Goal: Information Seeking & Learning: Learn about a topic

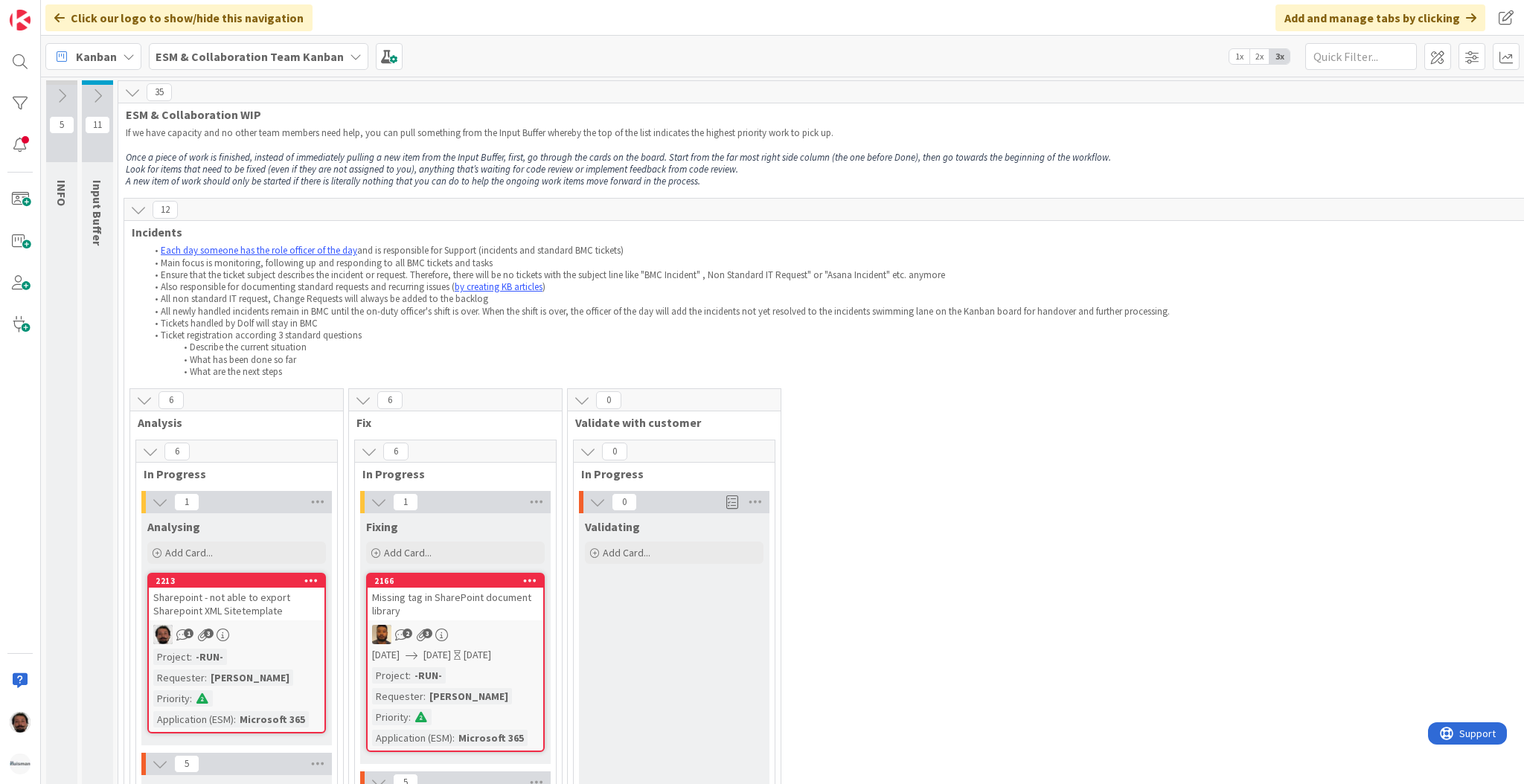
scroll to position [0, 208]
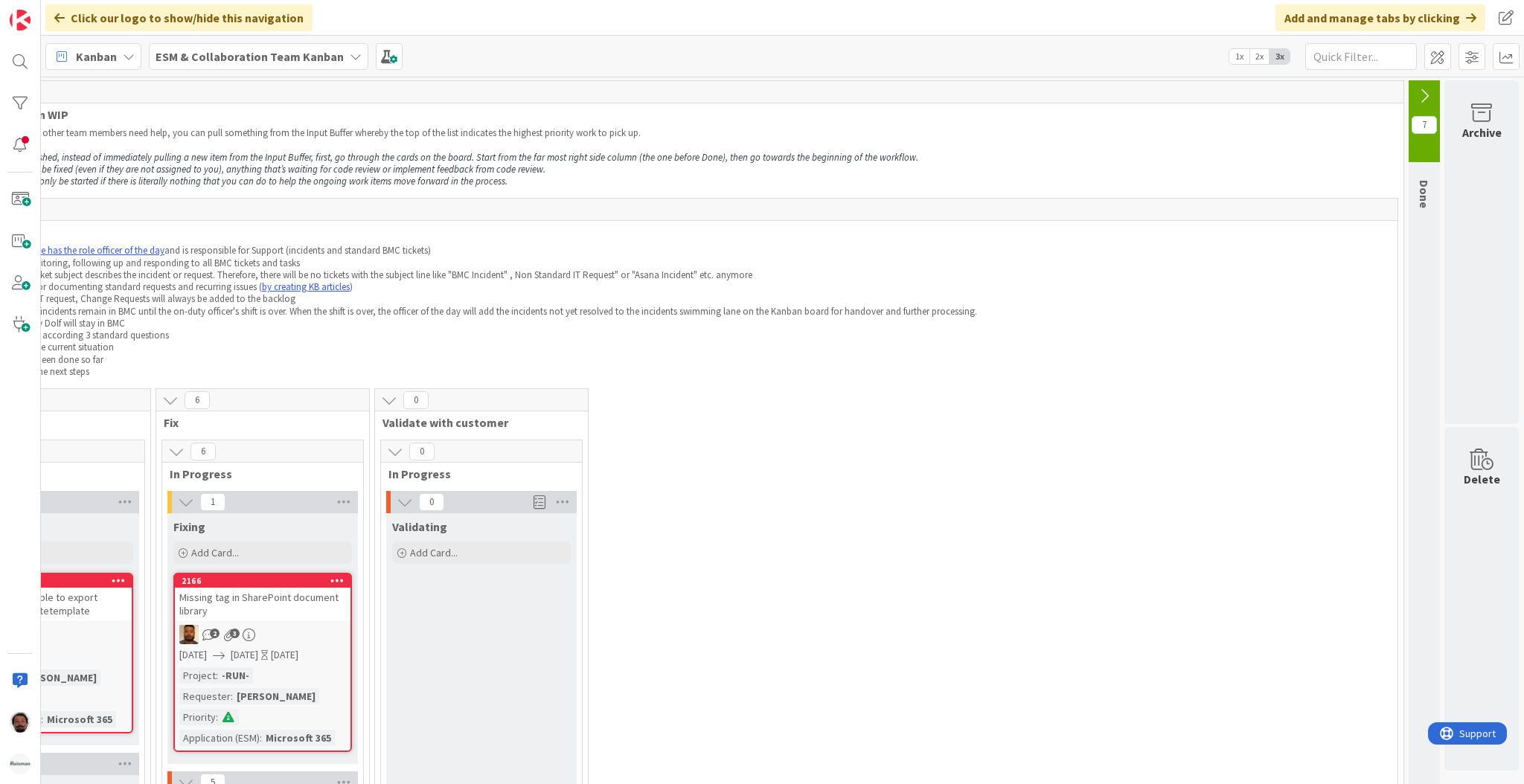
click at [1420, 91] on button at bounding box center [1425, 96] width 32 height 23
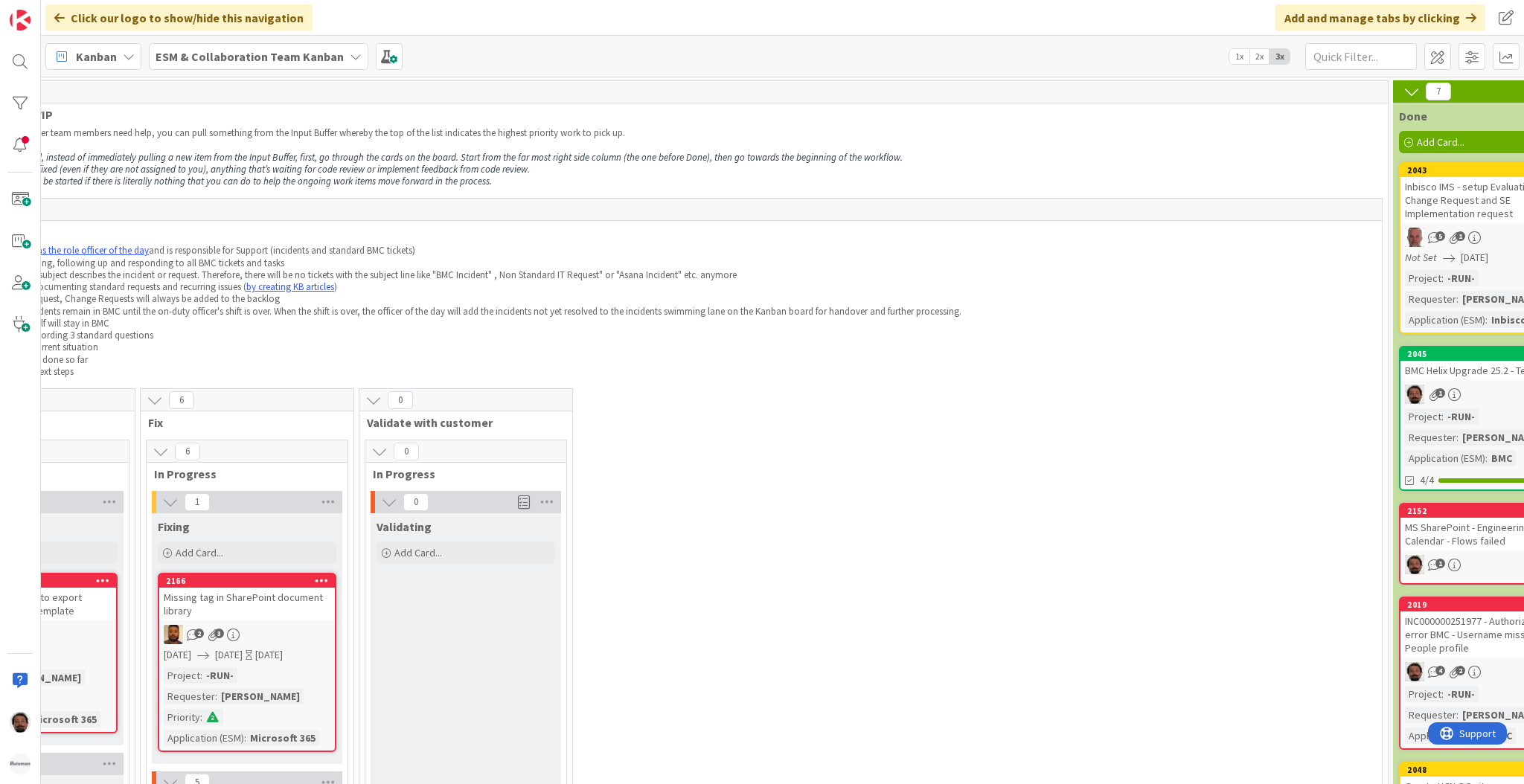
click at [1487, 362] on div "BMC Helix Upgrade 25.2 - Testing" at bounding box center [1488, 371] width 175 height 20
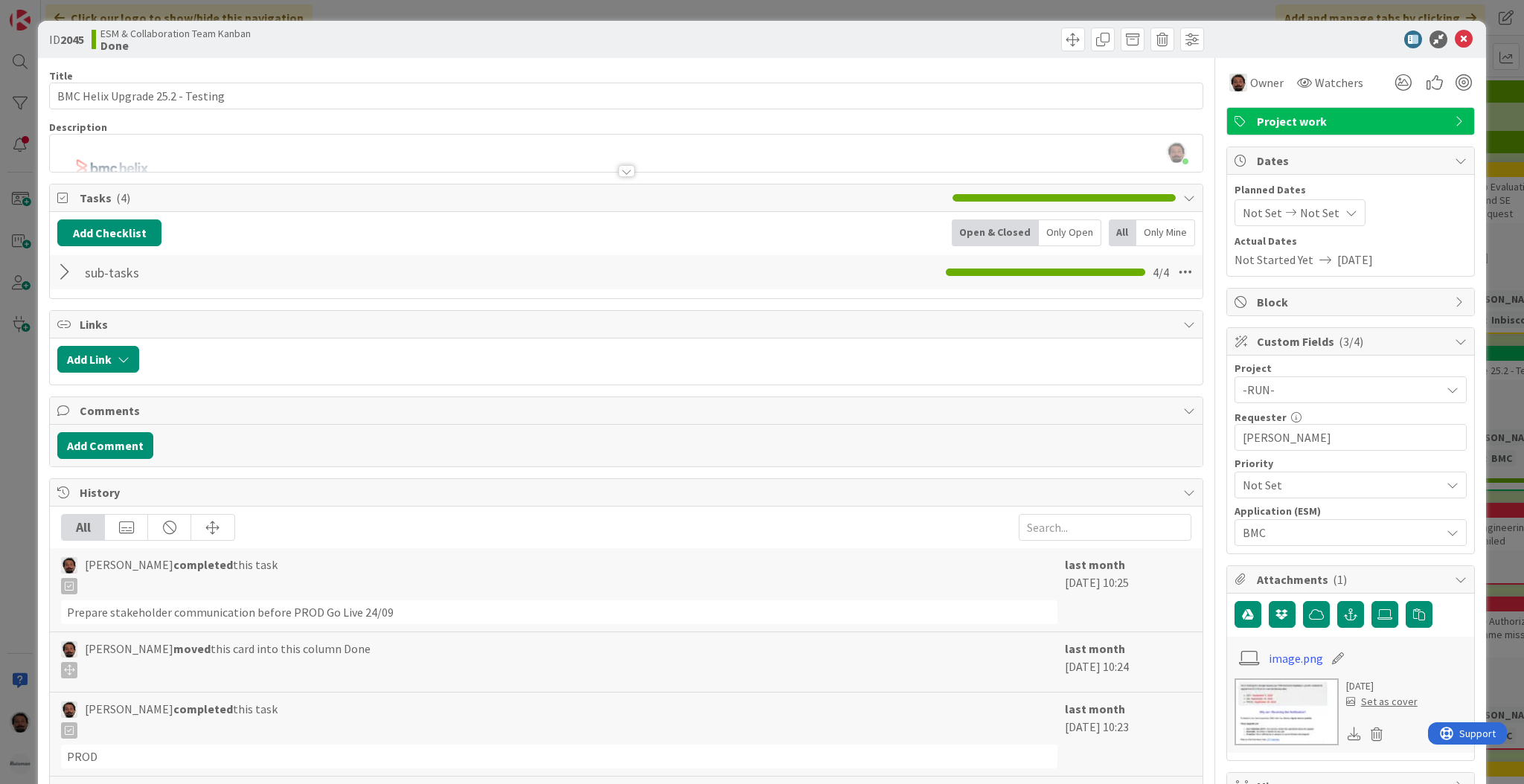
click at [291, 163] on div at bounding box center [626, 164] width 1153 height 16
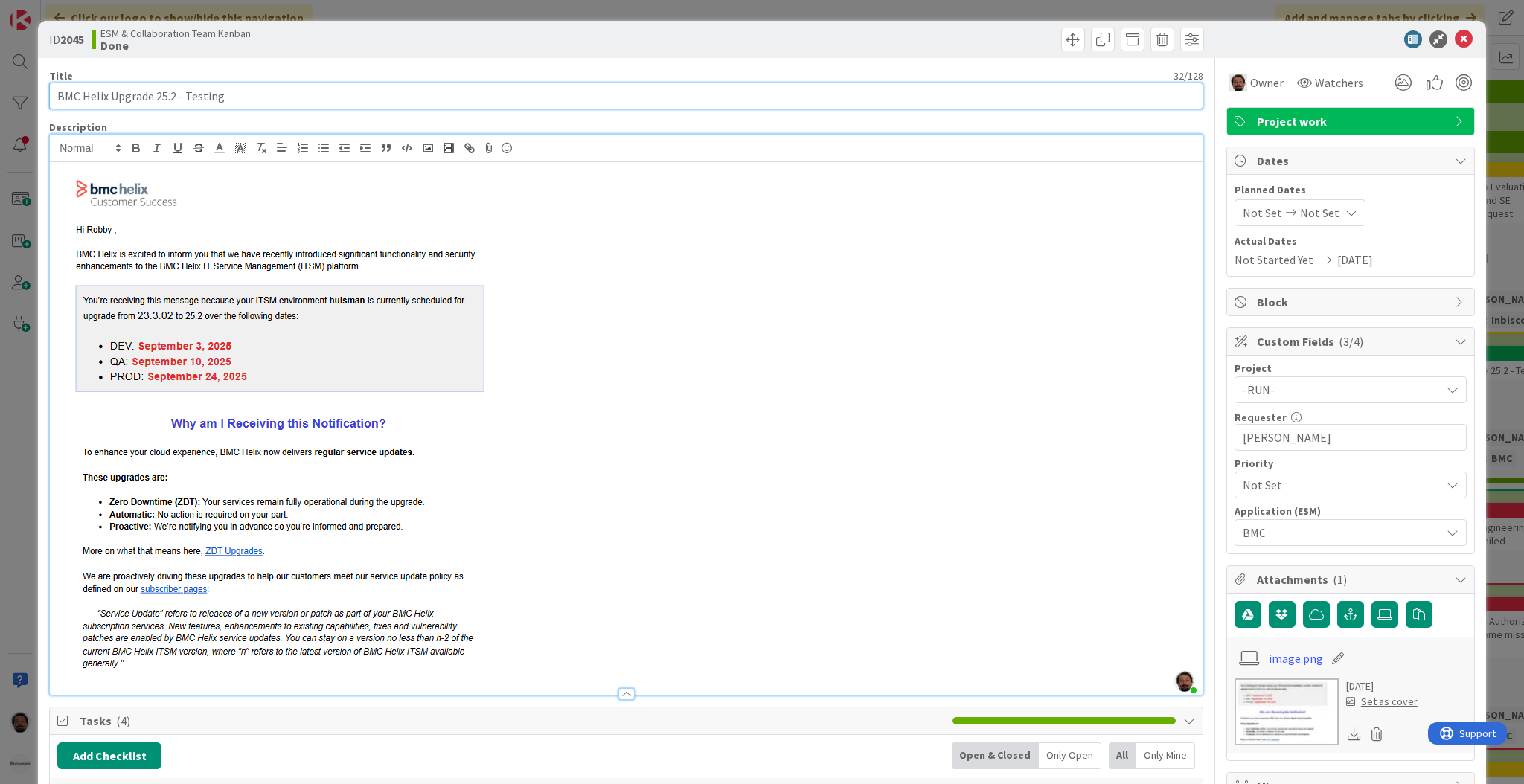
click at [306, 94] on input "BMC Helix Upgrade 25.2 - Testing" at bounding box center [627, 95] width 1155 height 27
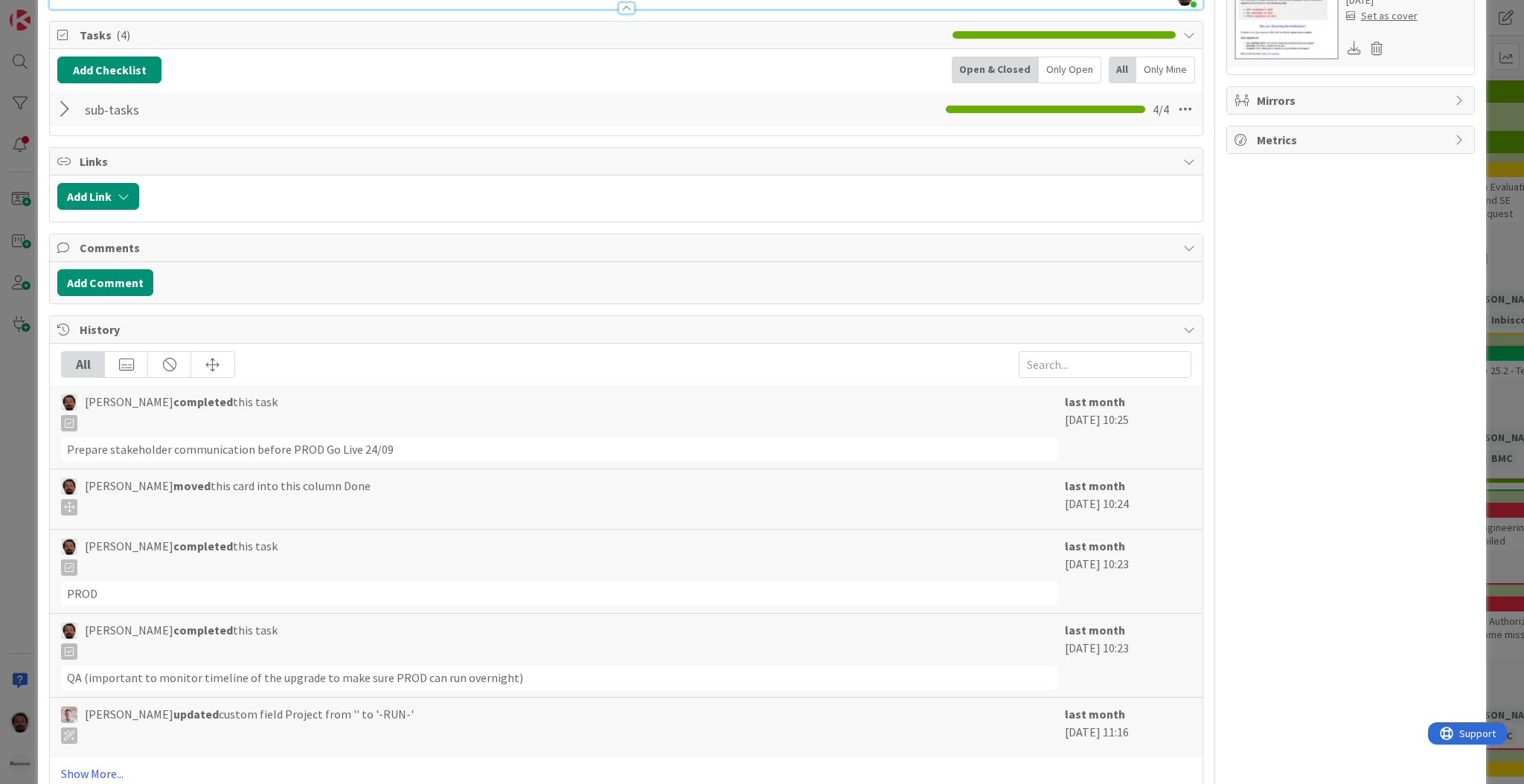
scroll to position [765, 0]
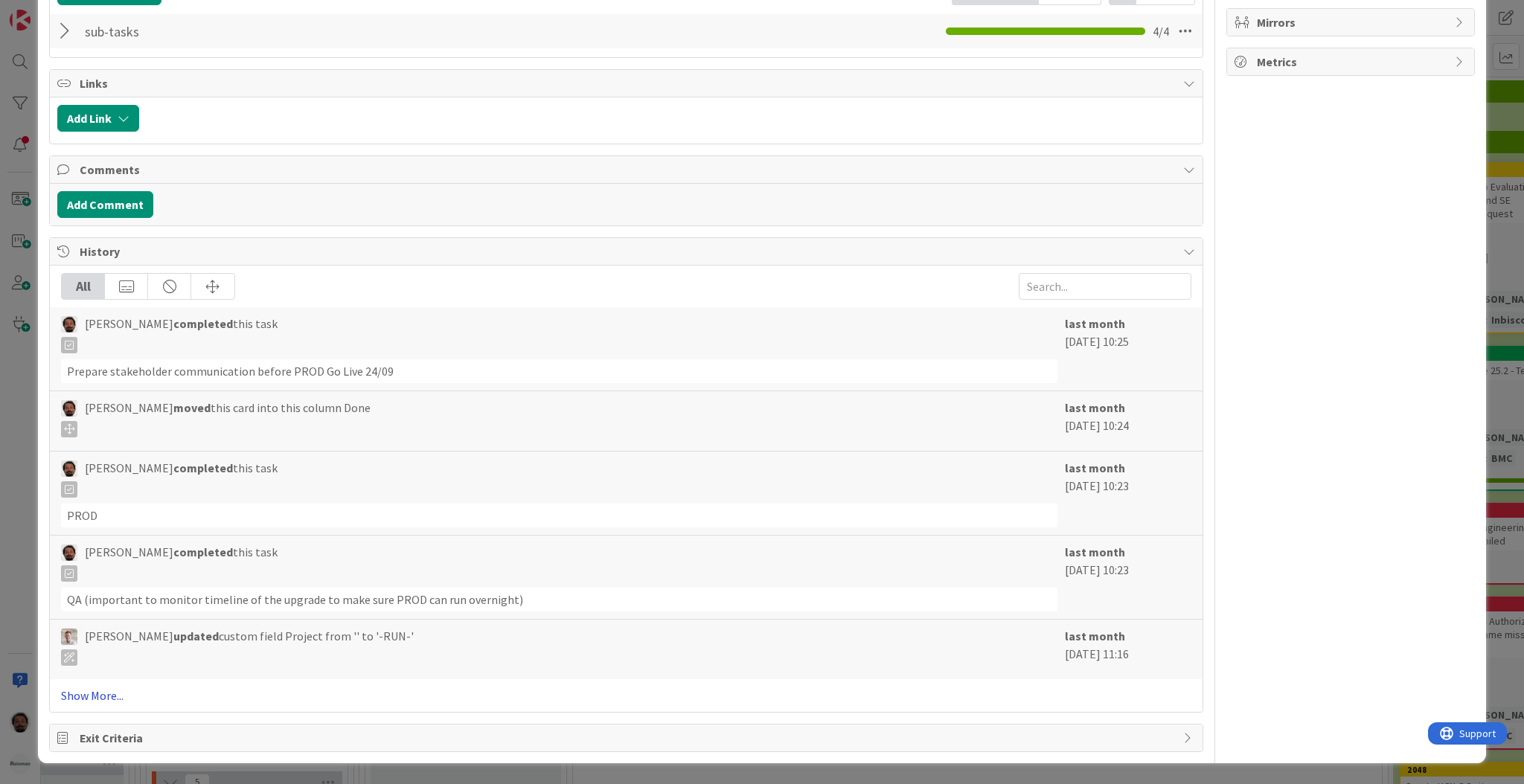
click at [94, 692] on link "Show More..." at bounding box center [627, 696] width 1131 height 18
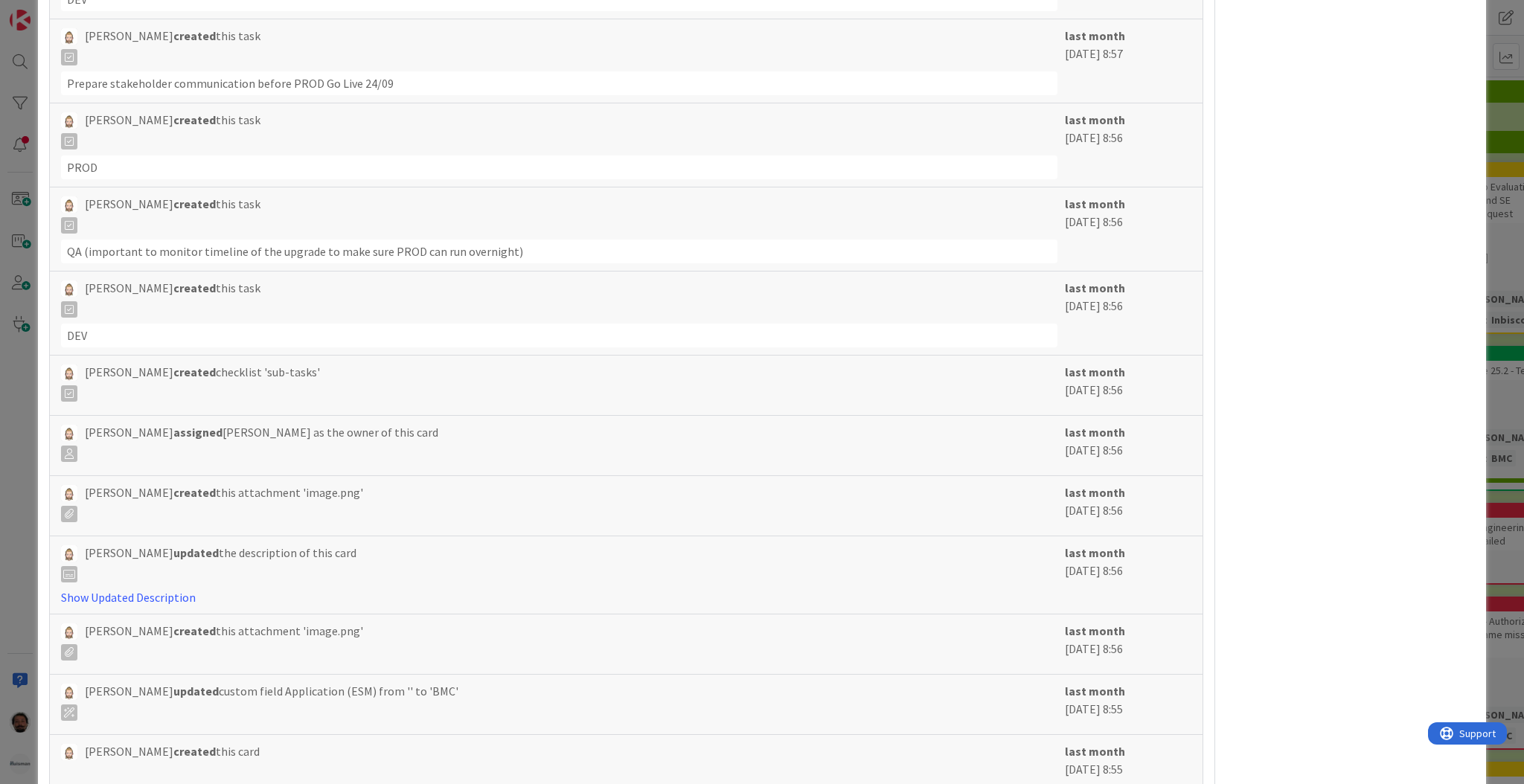
scroll to position [1736, 0]
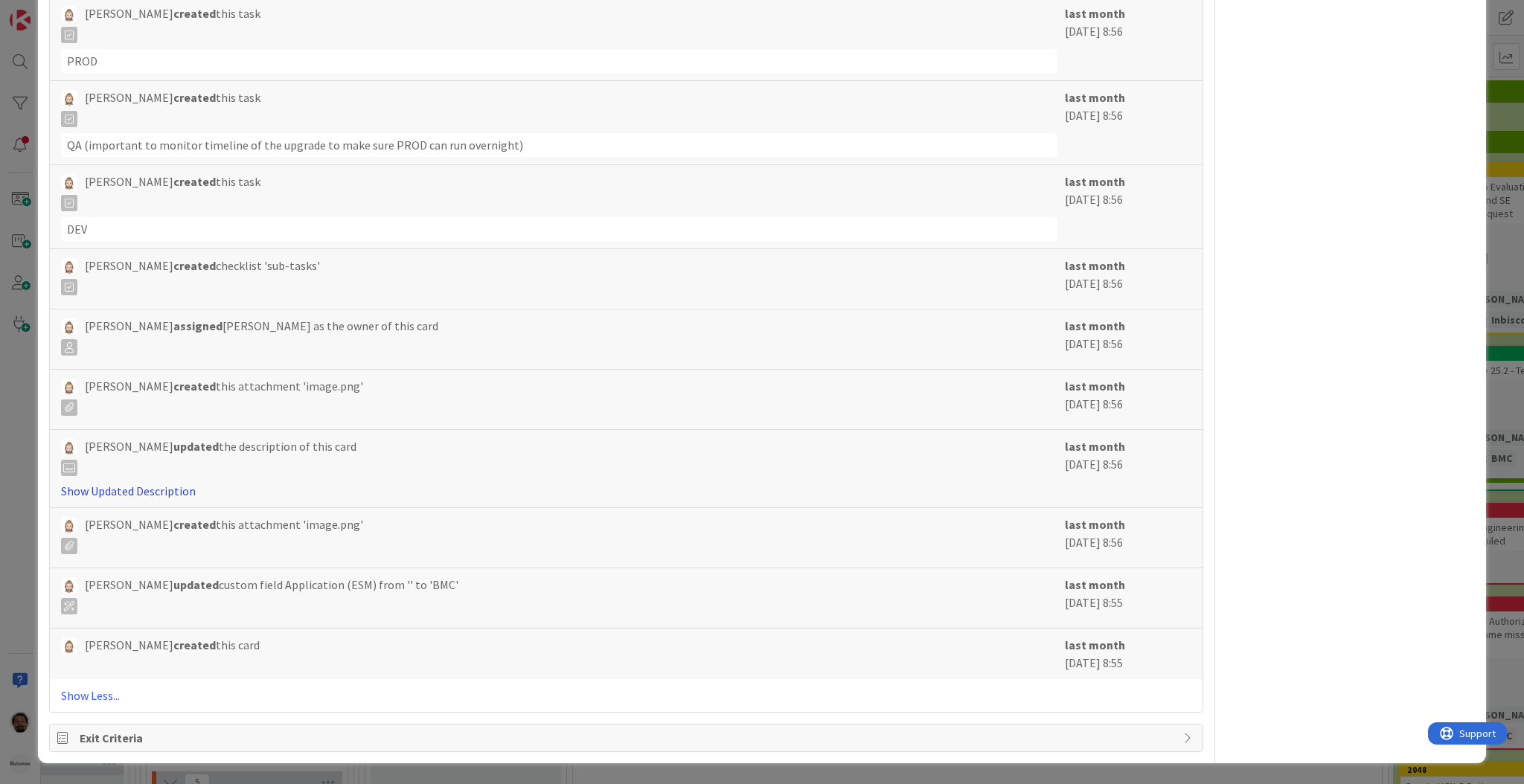
click at [137, 493] on link "Show Updated Description" at bounding box center [129, 491] width 135 height 15
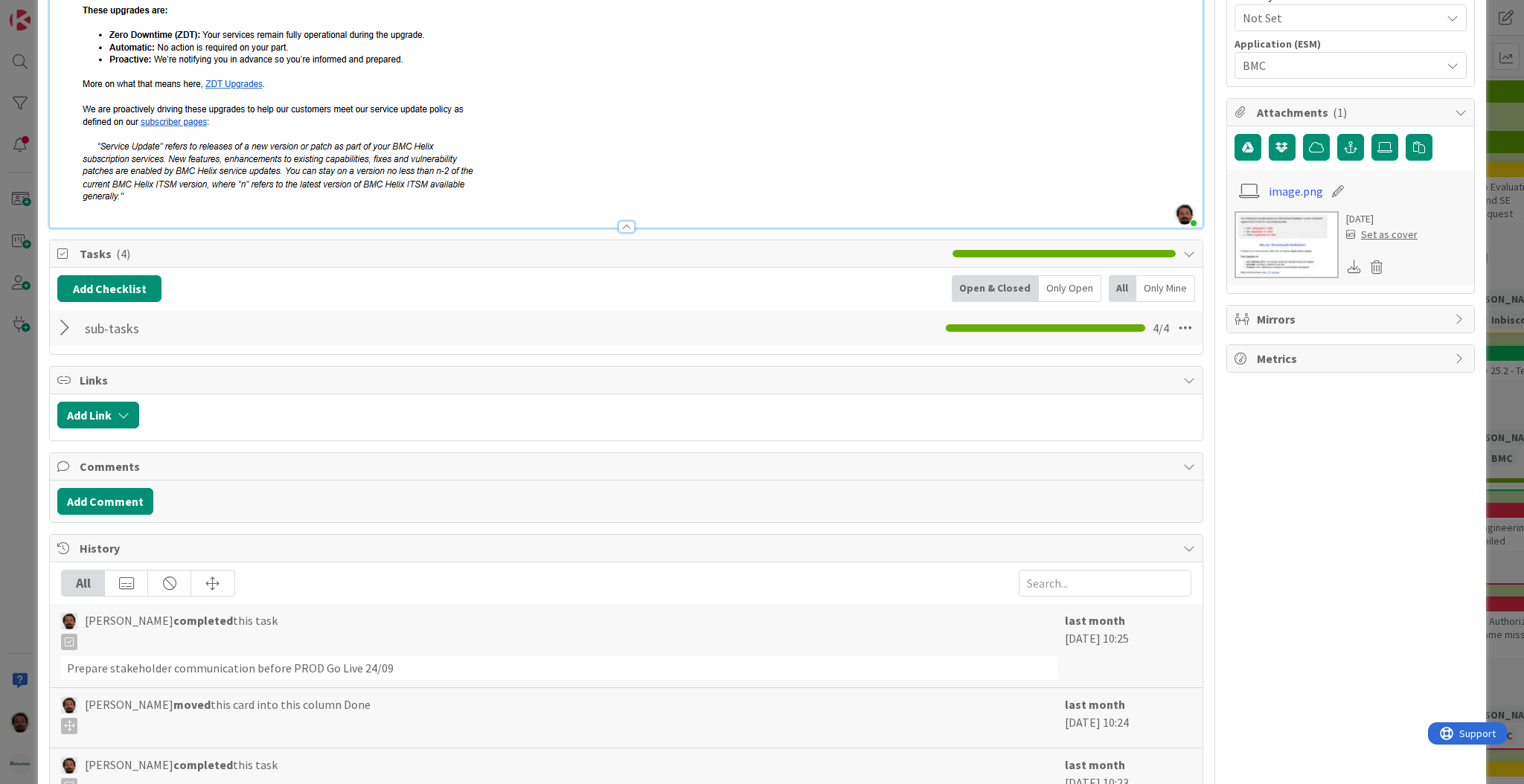
scroll to position [454, 0]
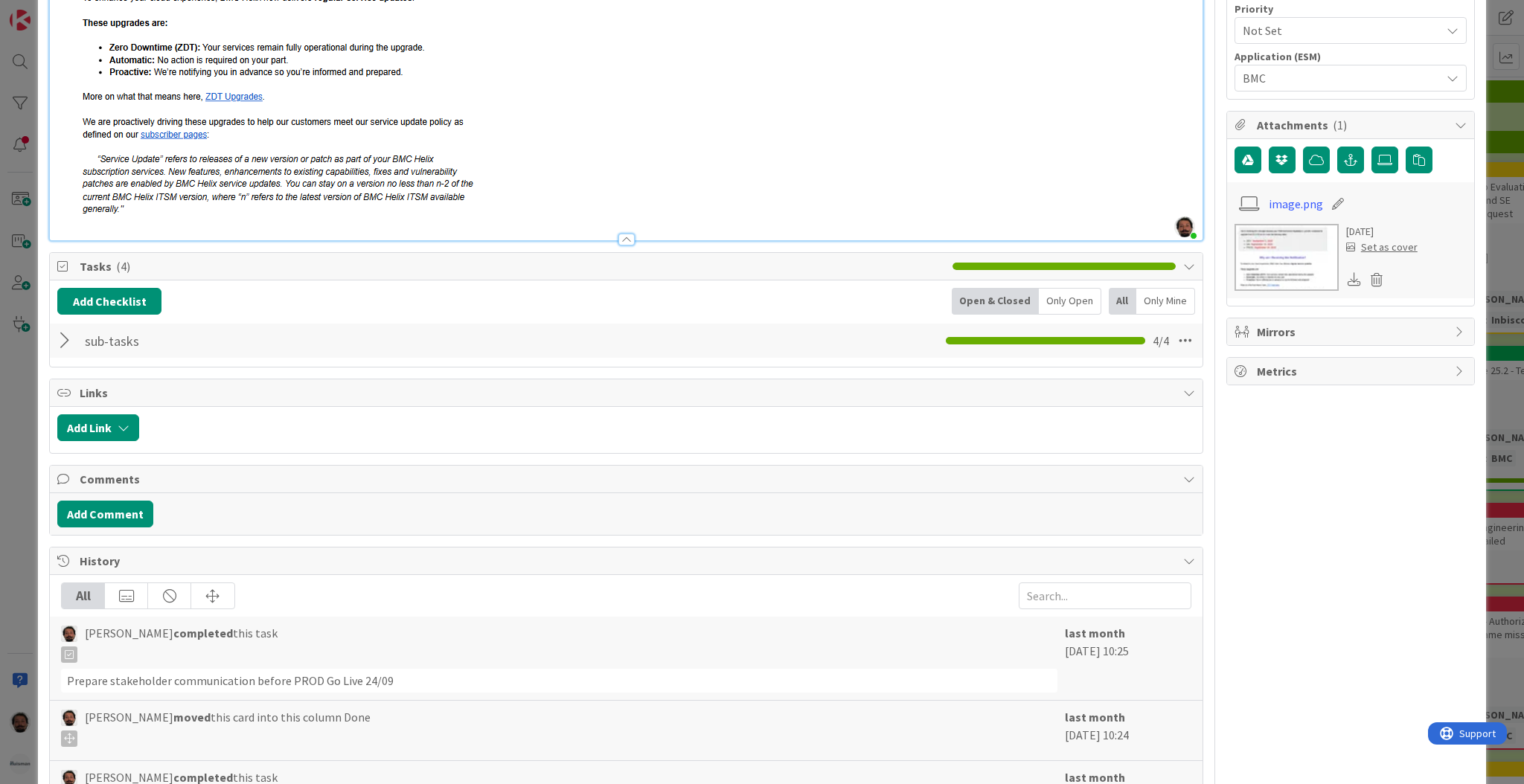
click at [70, 331] on div at bounding box center [67, 341] width 20 height 27
